Goal: Contribute content

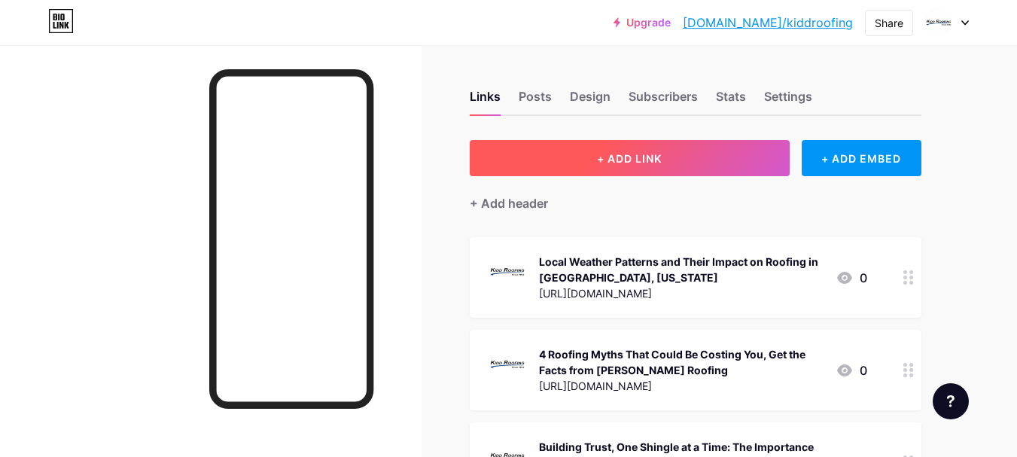
click at [647, 163] on span "+ ADD LINK" at bounding box center [629, 158] width 65 height 13
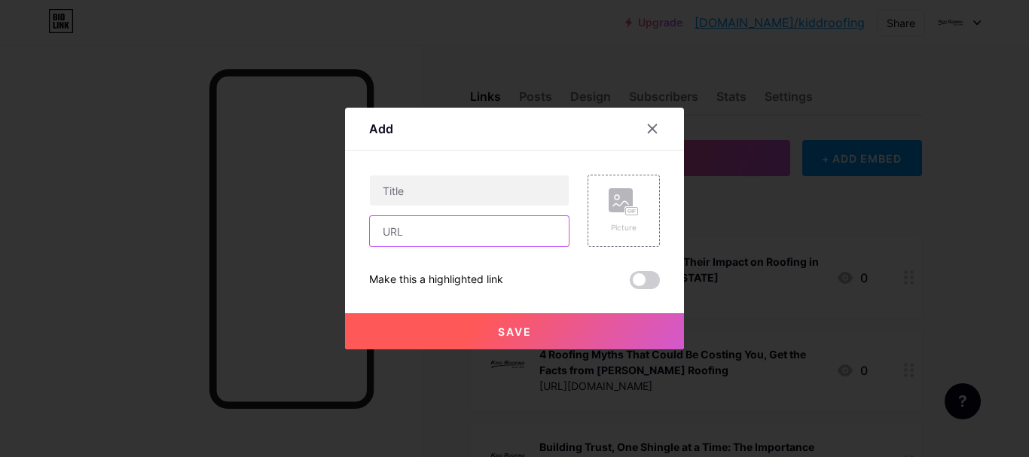
click at [444, 234] on input "text" at bounding box center [469, 231] width 199 height 30
paste input "[URL][DOMAIN_NAME]"
type input "[URL][DOMAIN_NAME]"
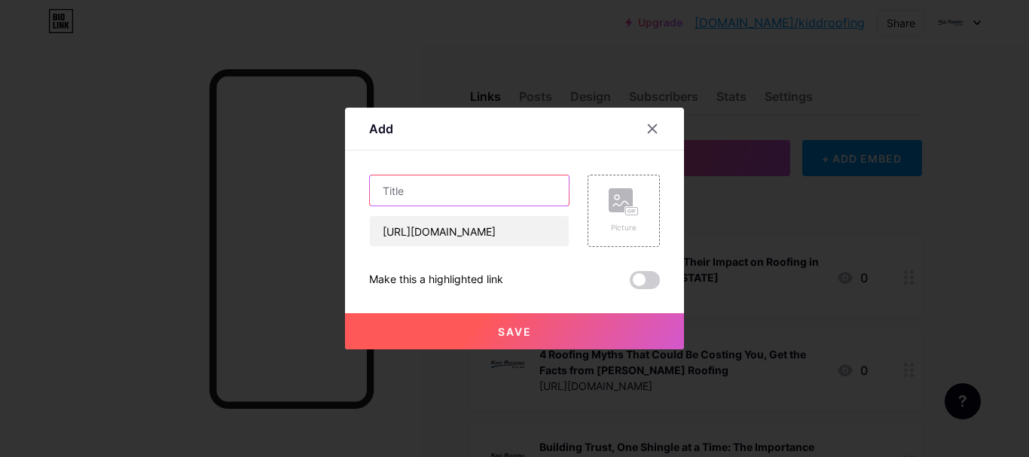
click at [427, 191] on input "text" at bounding box center [469, 190] width 199 height 30
paste input "Top Commercial Roofing Questions Answered: Expert Insights for San Antonio Busi…"
type input "Top Commercial Roofing Questions Answered: Expert Insights for San Antonio Busi…"
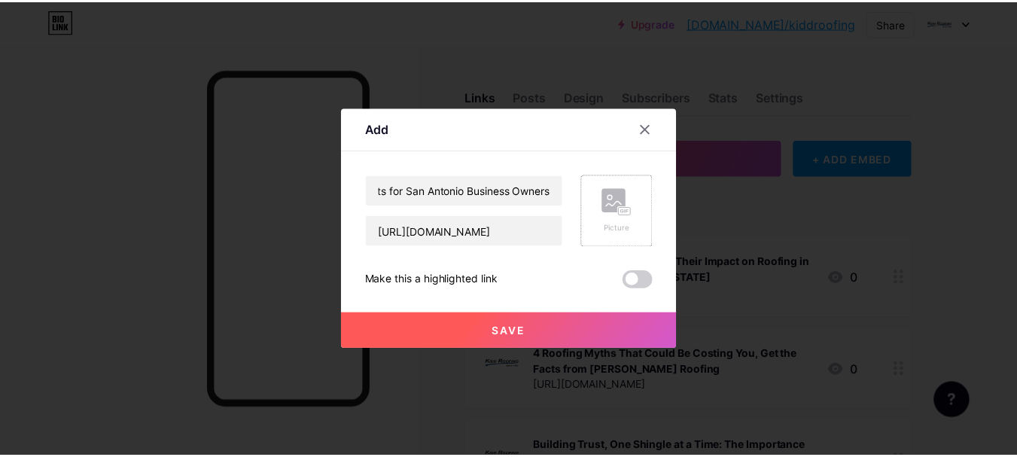
scroll to position [0, 0]
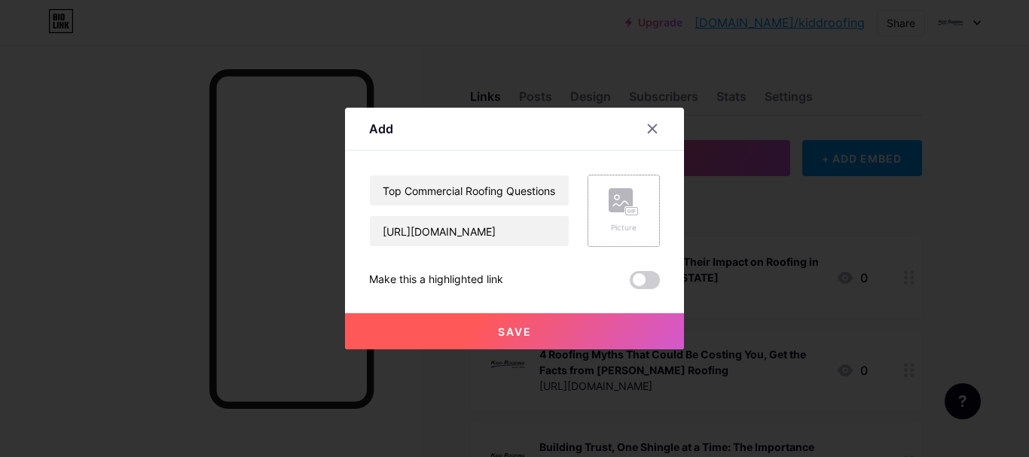
click at [643, 191] on div "Picture" at bounding box center [623, 211] width 72 height 72
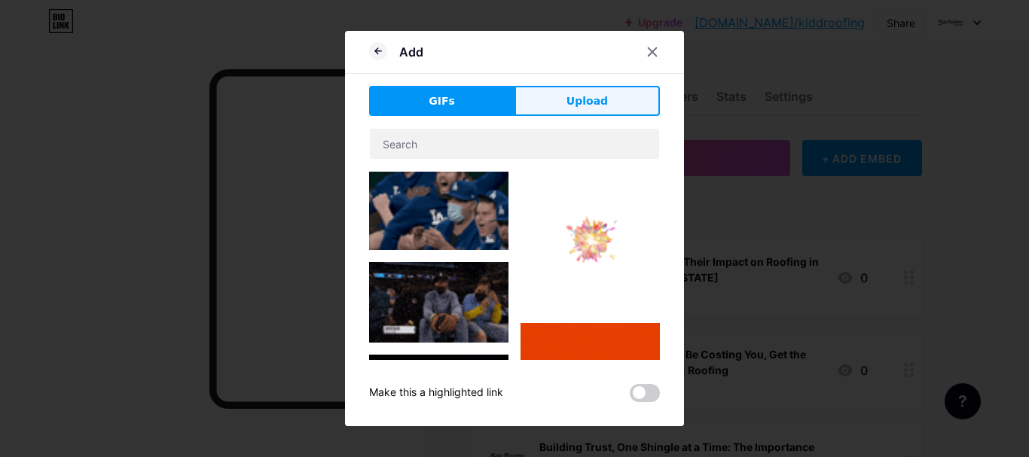
click at [613, 98] on button "Upload" at bounding box center [586, 101] width 145 height 30
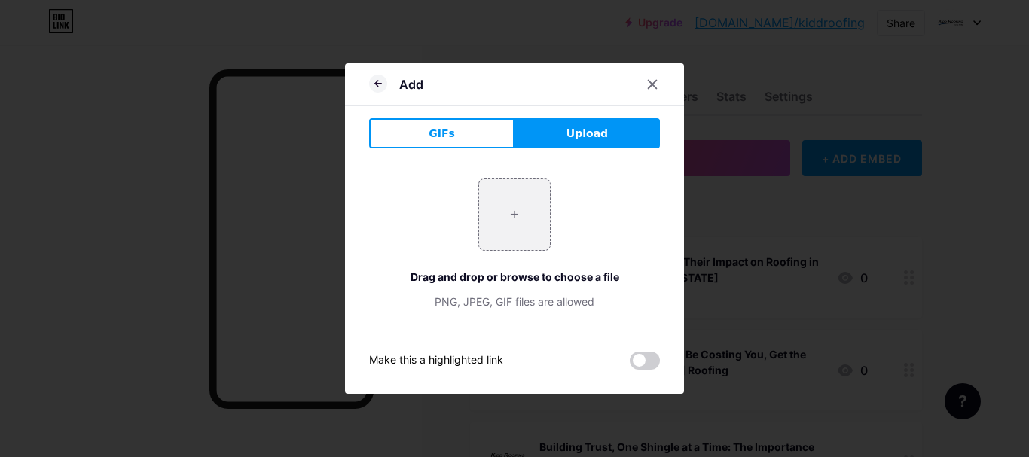
click at [562, 218] on div "+ Drag and drop or browse to choose a file PNG, JPEG, GIF files are allowed" at bounding box center [514, 243] width 291 height 131
click at [496, 217] on input "file" at bounding box center [514, 214] width 71 height 71
type input "C:\fakepath\[PERSON_NAME] Roofing.png"
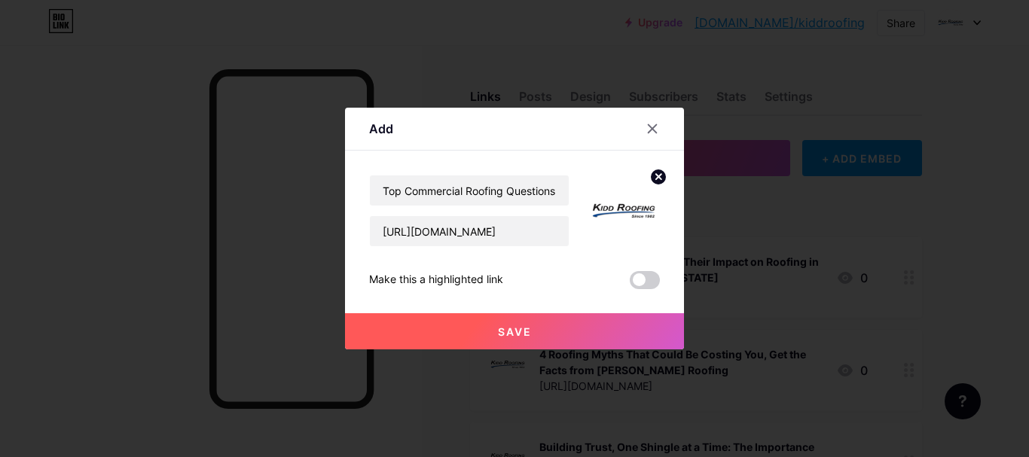
click at [507, 332] on span "Save" at bounding box center [515, 331] width 34 height 13
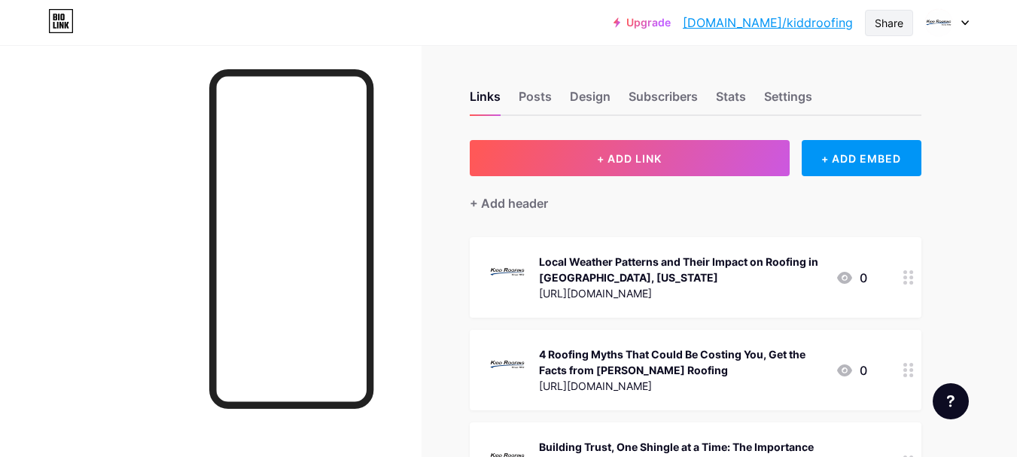
click at [891, 35] on div "Share" at bounding box center [889, 23] width 48 height 26
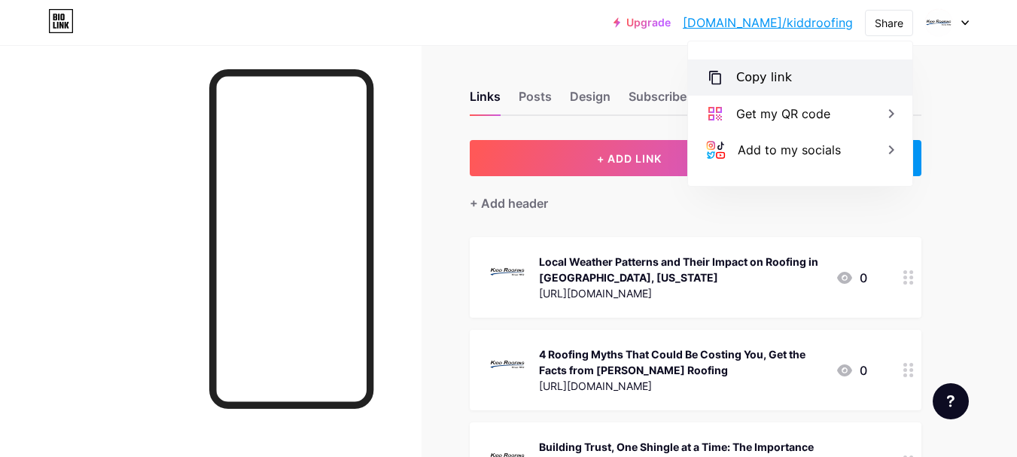
click at [739, 75] on div "Copy link" at bounding box center [764, 78] width 56 height 18
